Goal: Subscribe to service/newsletter

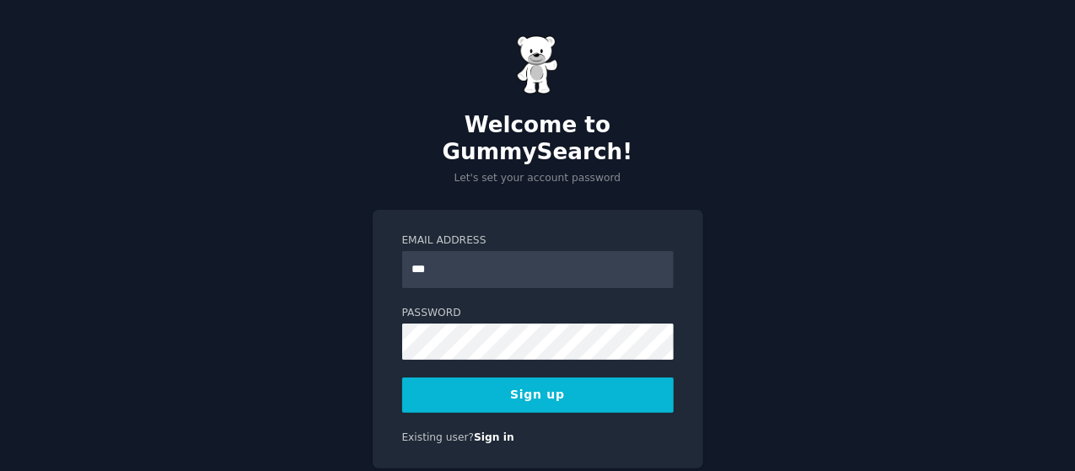
type input "**********"
click at [549, 378] on button "Sign up" at bounding box center [537, 395] width 271 height 35
